Goal: Task Accomplishment & Management: Manage account settings

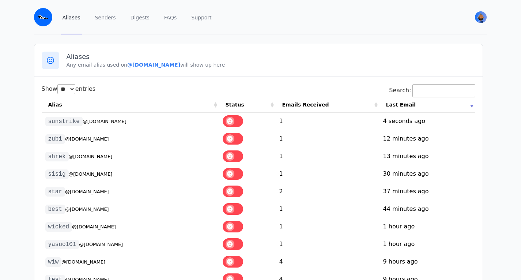
select select "**"
click at [120, 65] on p "Any email alias used on @[DOMAIN_NAME] will show up here" at bounding box center [271, 64] width 409 height 7
click at [127, 65] on b "@[DOMAIN_NAME]" at bounding box center [153, 65] width 53 height 6
drag, startPoint x: 121, startPoint y: 65, endPoint x: 173, endPoint y: 65, distance: 52.6
click at [173, 65] on b "@[DOMAIN_NAME]" at bounding box center [153, 65] width 53 height 6
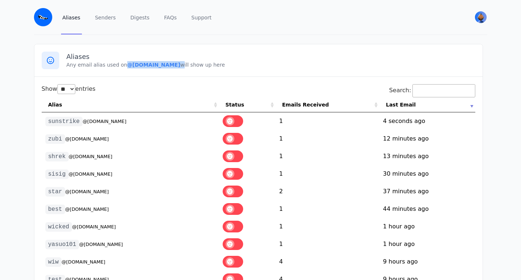
copy p "@[DOMAIN_NAME]"
select select "**"
drag, startPoint x: 122, startPoint y: 66, endPoint x: 174, endPoint y: 65, distance: 52.3
click at [174, 65] on p "Any email alias used on @[DOMAIN_NAME] will show up here" at bounding box center [271, 64] width 409 height 7
copy b "@[DOMAIN_NAME]"
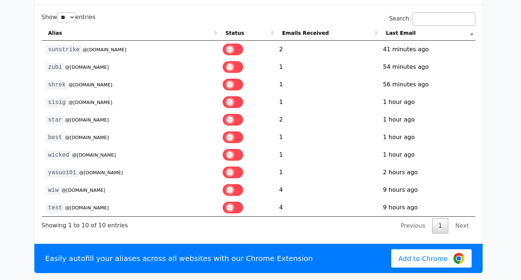
scroll to position [73, 0]
